Goal: Find specific page/section: Find specific page/section

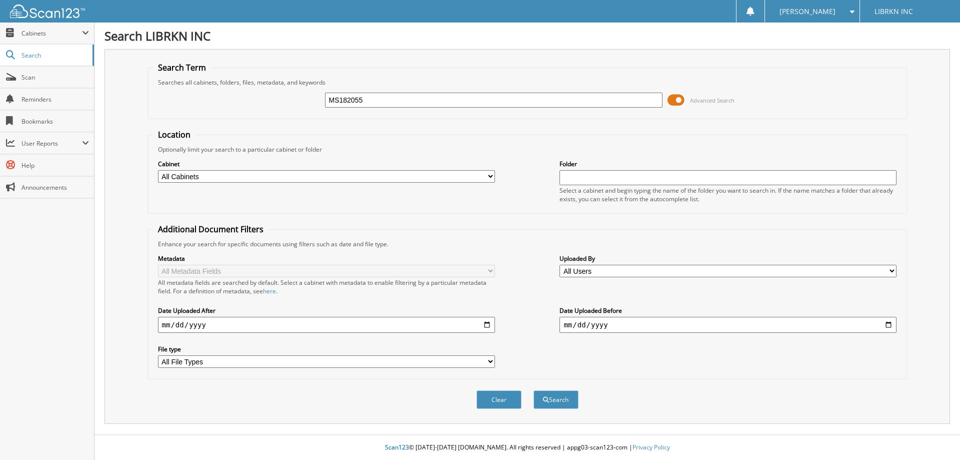
type input "MS182055"
click at [534, 390] on button "Search" at bounding box center [556, 399] width 45 height 19
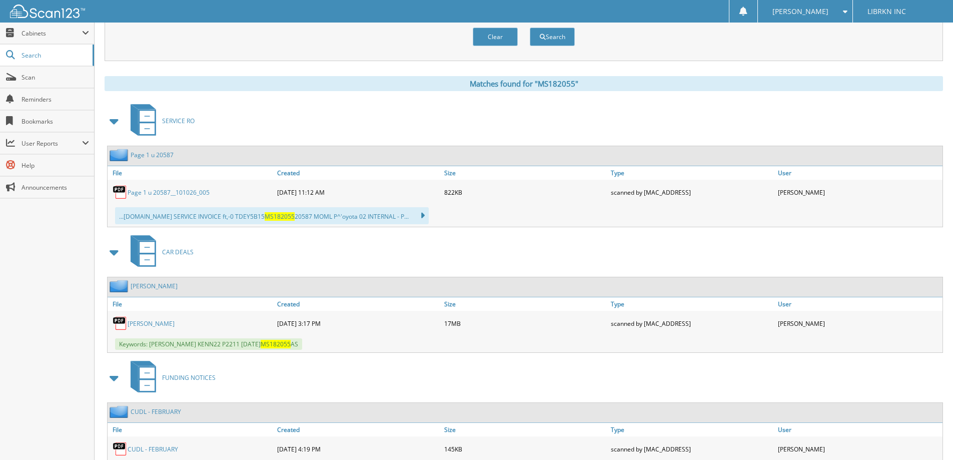
scroll to position [400, 0]
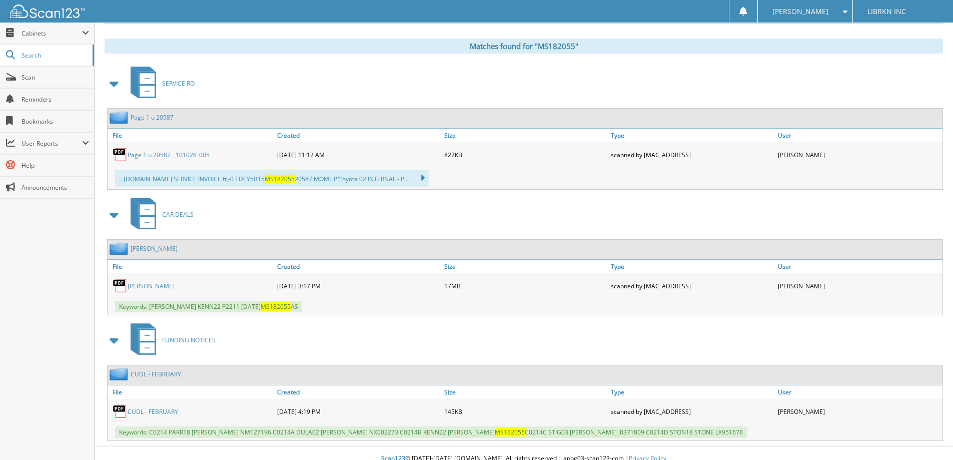
click at [175, 285] on link "[PERSON_NAME]" at bounding box center [151, 286] width 47 height 9
